Goal: Information Seeking & Learning: Learn about a topic

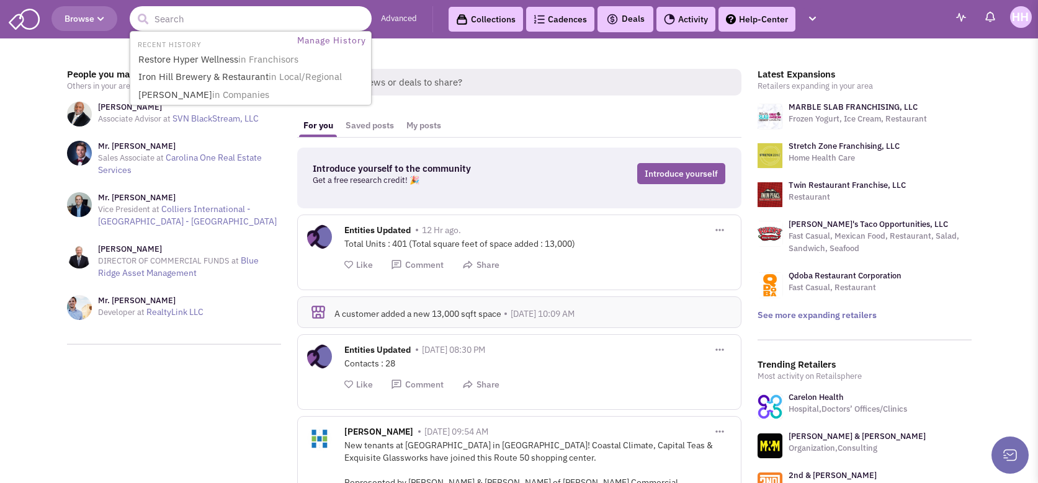
click at [274, 17] on input "text" at bounding box center [251, 18] width 242 height 25
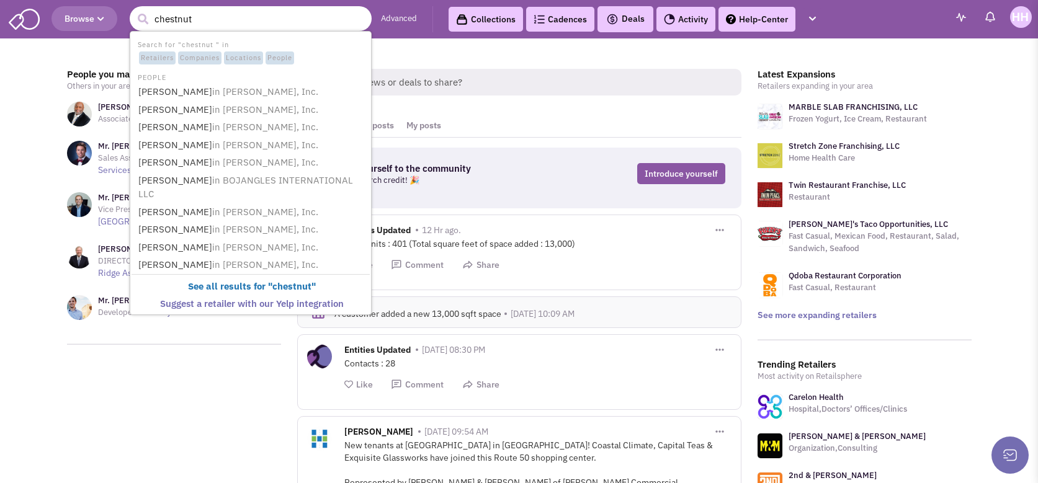
type input "chestnut"
click at [133, 10] on button "submit" at bounding box center [142, 19] width 19 height 19
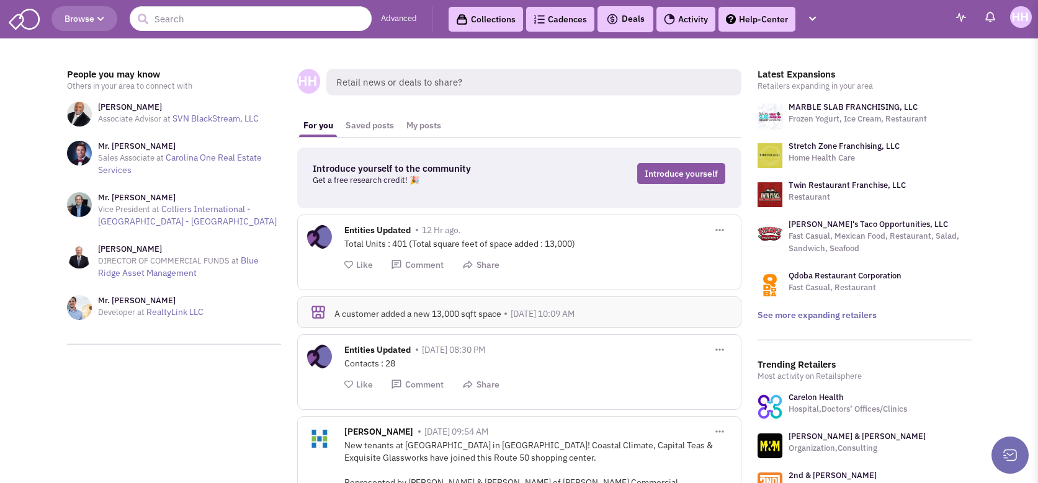
click at [847, 136] on div "Latest Expansions Retailers expanding in your area MARBLE SLAB FRANCHISING, LLC…" at bounding box center [864, 195] width 214 height 252
click at [840, 143] on link "Stretch Zone Franchising, LLC" at bounding box center [843, 146] width 111 height 11
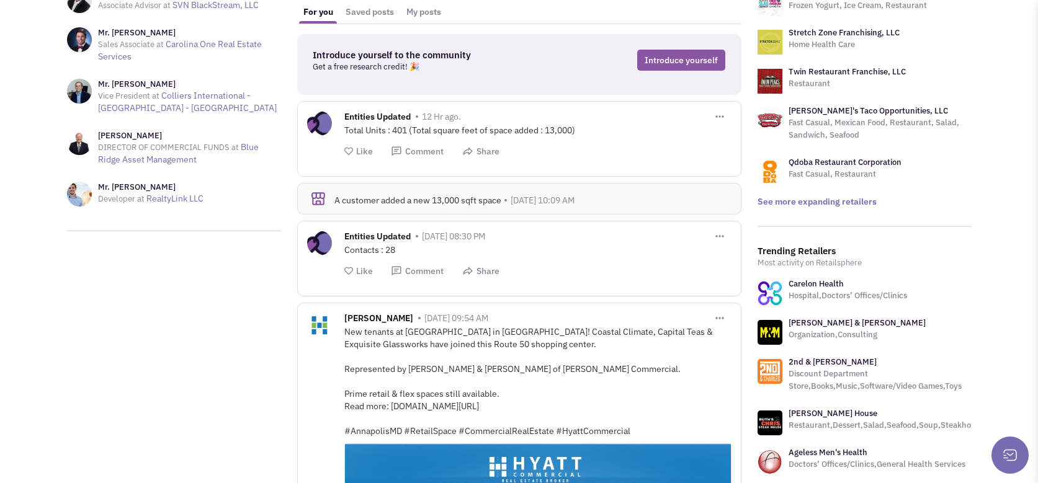
scroll to position [124, 0]
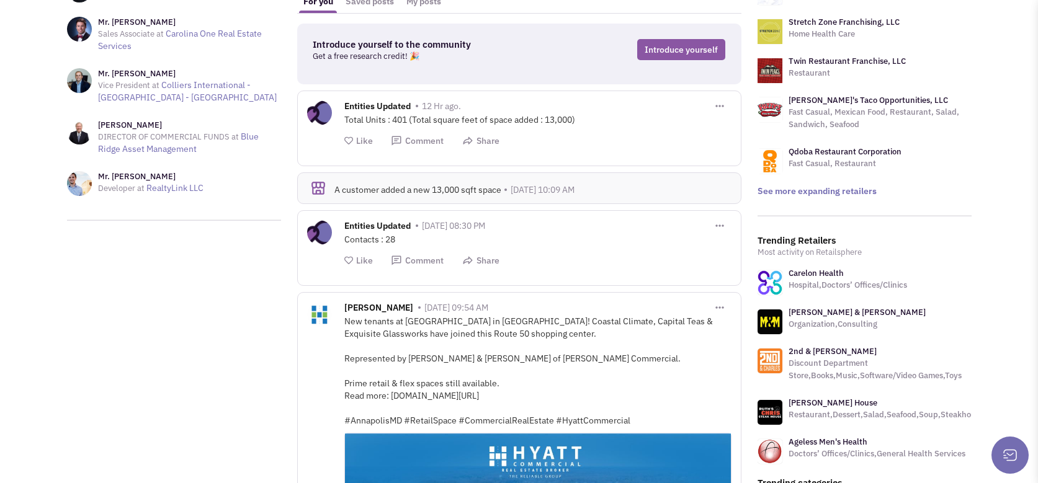
click at [828, 350] on link "2nd & Charles" at bounding box center [832, 351] width 88 height 11
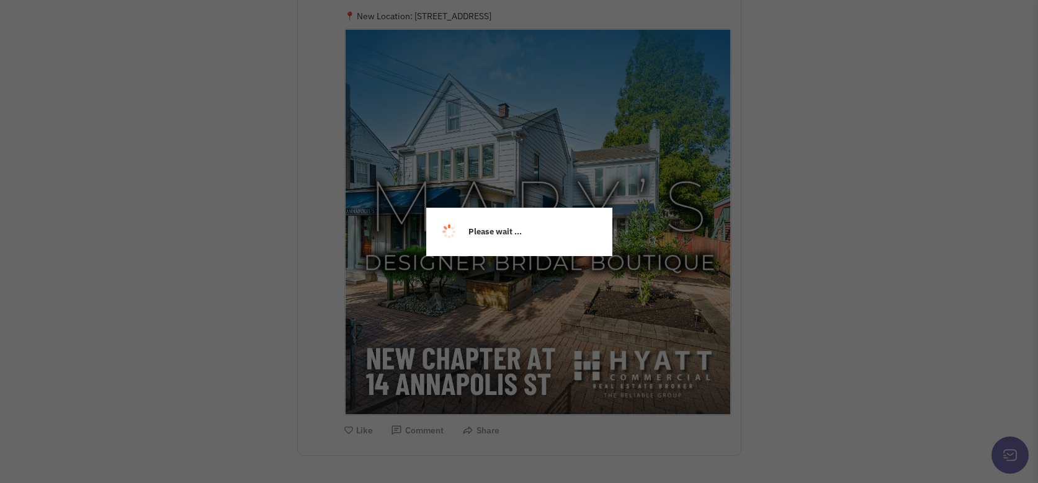
scroll to position [2075, 0]
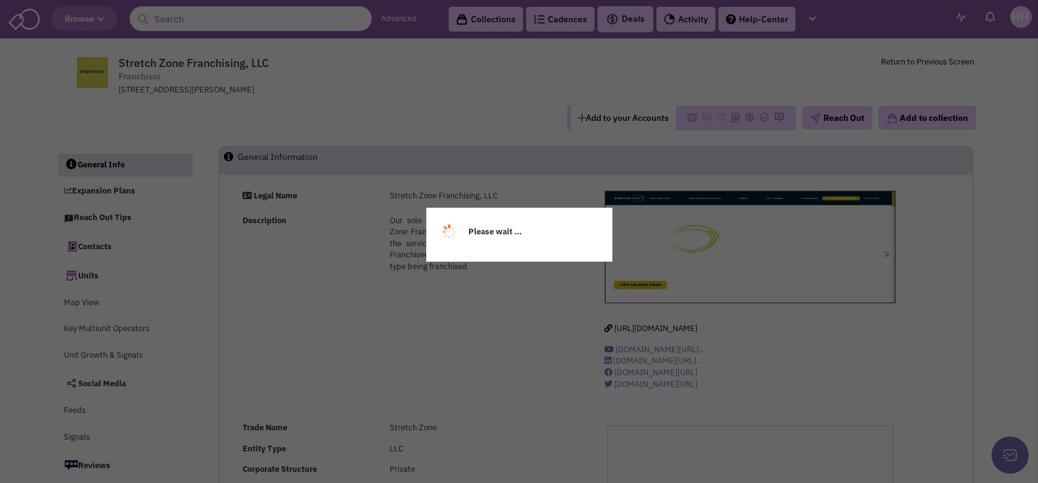
select select
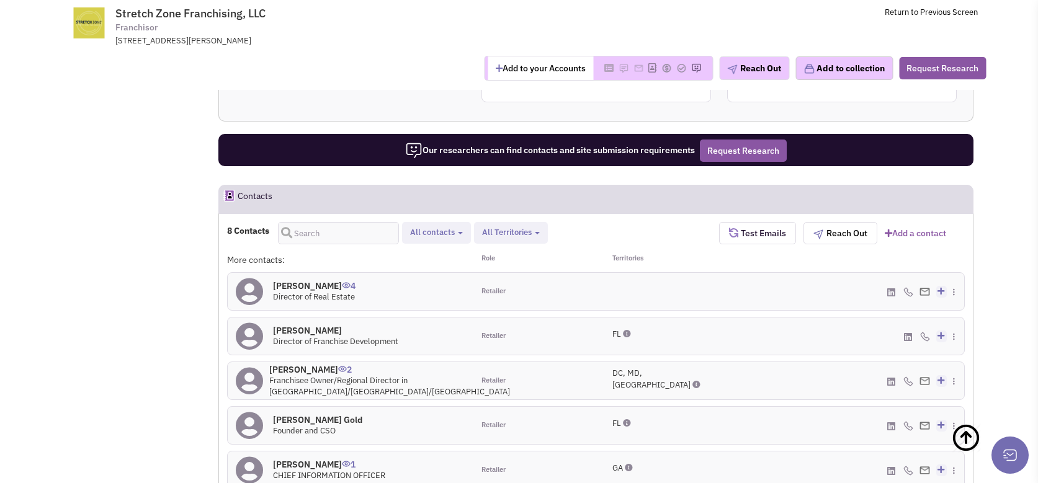
scroll to position [1056, 0]
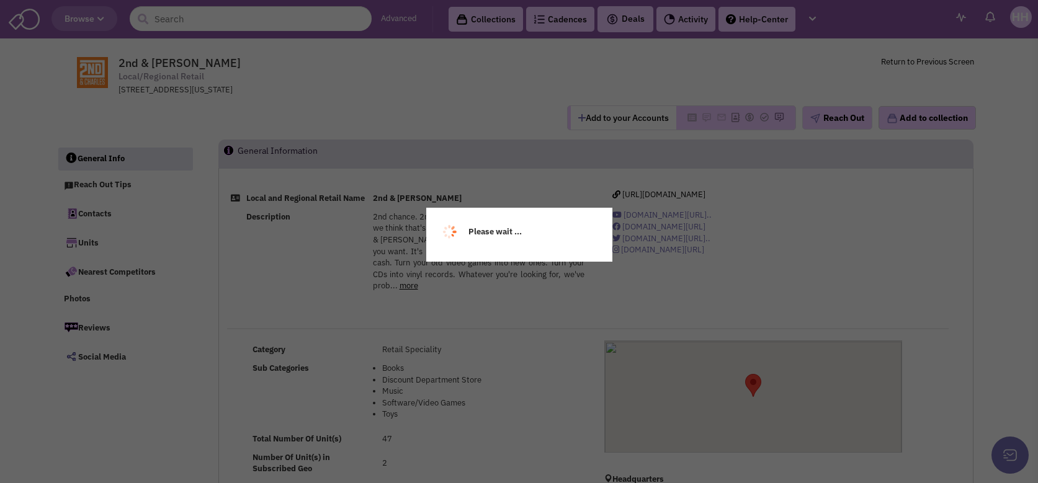
select select
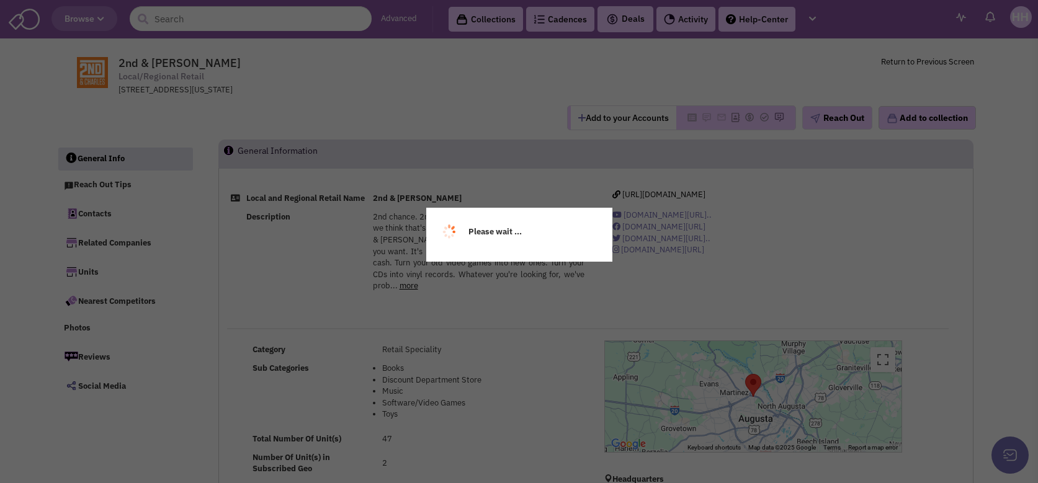
select select
